Goal: Use online tool/utility: Use online tool/utility

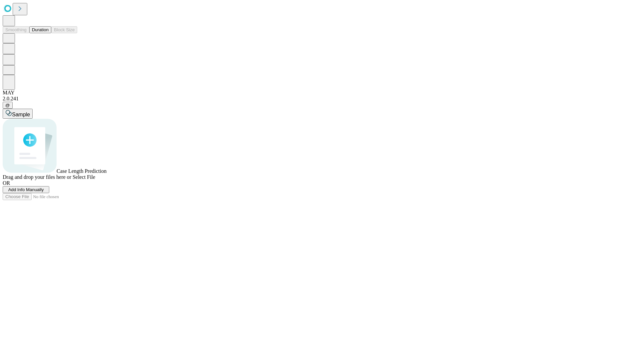
click at [49, 33] on button "Duration" at bounding box center [40, 29] width 22 height 7
click at [95, 180] on span "Select File" at bounding box center [84, 177] width 23 height 6
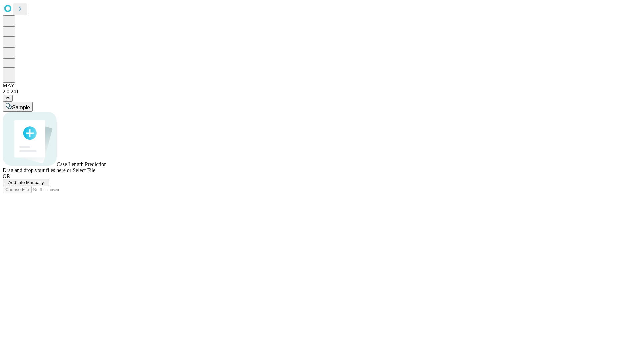
click at [95, 173] on span "Select File" at bounding box center [84, 170] width 23 height 6
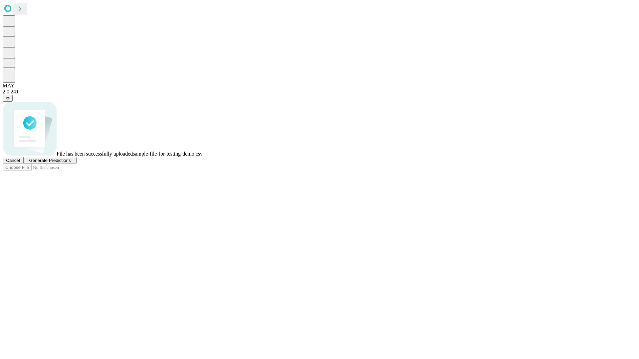
click at [71, 163] on span "Generate Predictions" at bounding box center [50, 160] width 42 height 5
